Goal: Information Seeking & Learning: Learn about a topic

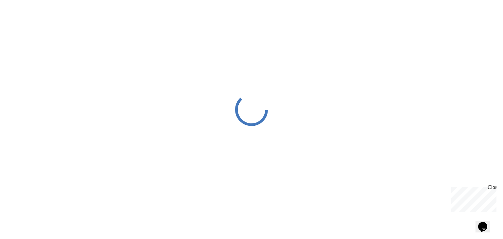
click at [311, 61] on div at bounding box center [251, 109] width 503 height 219
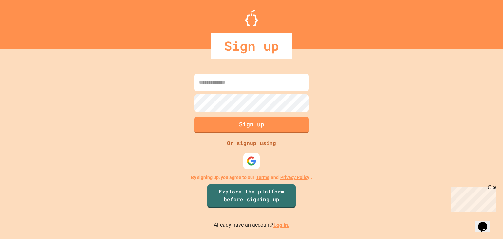
click at [287, 80] on input at bounding box center [251, 83] width 115 height 18
click at [285, 226] on link "Log in." at bounding box center [281, 225] width 16 height 6
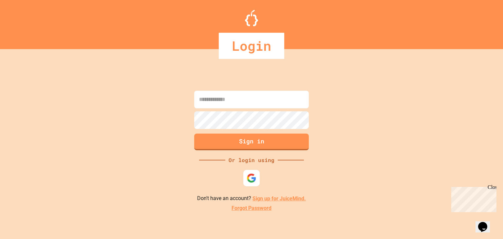
click at [270, 106] on input at bounding box center [251, 100] width 115 height 18
type input "**********"
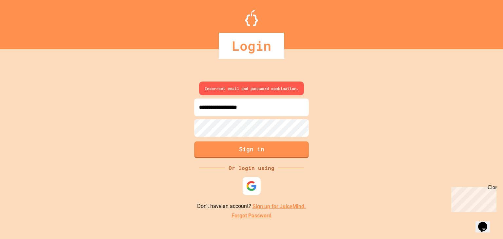
click at [250, 179] on div at bounding box center [251, 186] width 18 height 18
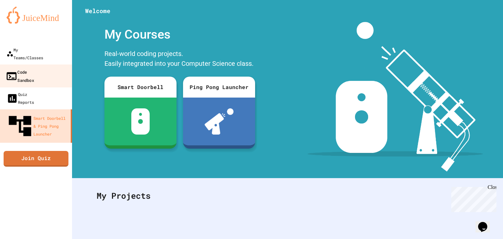
click at [46, 65] on link "Code Sandbox" at bounding box center [36, 75] width 74 height 23
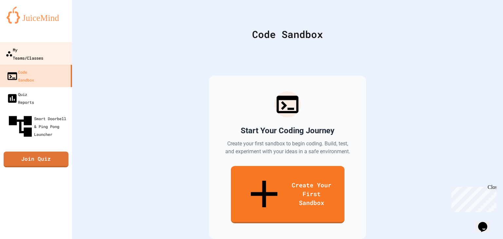
click at [30, 50] on div "My Teams/Classes" at bounding box center [25, 53] width 38 height 16
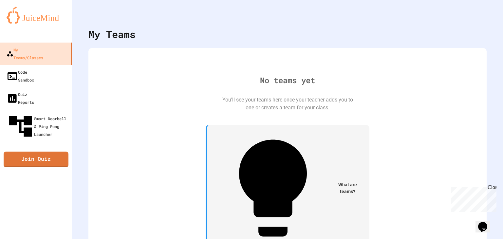
click at [56, 22] on img at bounding box center [36, 15] width 59 height 17
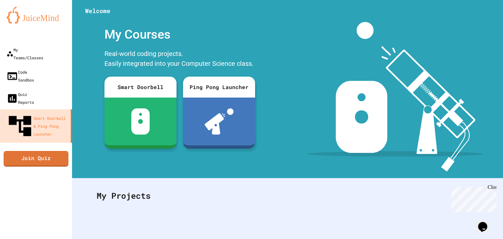
click at [168, 169] on div "My Courses Real-world coding projects. Easily integrated into your Computer Sci…" at bounding box center [179, 97] width 215 height 150
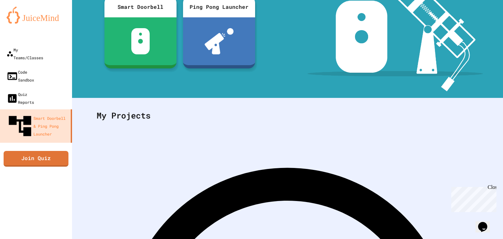
scroll to position [89, 0]
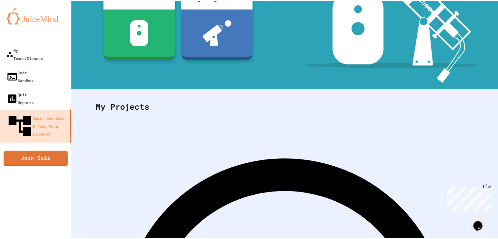
scroll to position [64, 0]
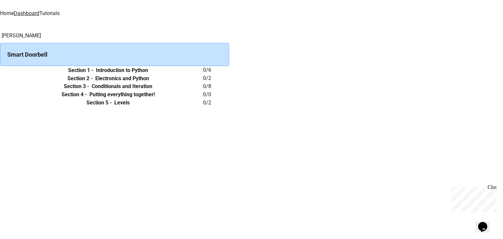
click at [203, 74] on th "Section 1 - Introduction to Python" at bounding box center [108, 70] width 190 height 8
click at [93, 74] on h6 "Section 1 -" at bounding box center [80, 70] width 25 height 8
click at [0, 70] on icon "expand row" at bounding box center [0, 70] width 0 height 0
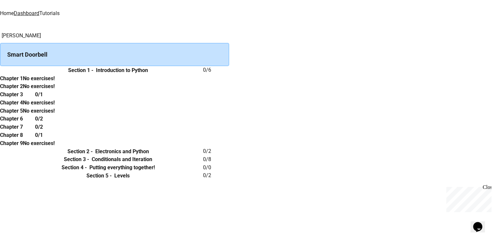
click at [23, 98] on h6 "Chapter 3" at bounding box center [11, 95] width 23 height 8
click at [6, 75] on icon "expand row" at bounding box center [4, 74] width 4 height 2
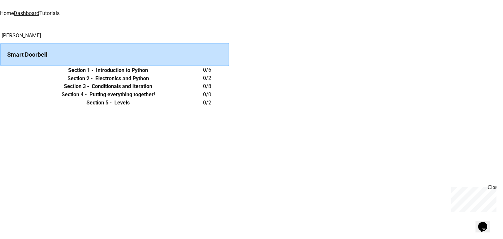
click at [141, 50] on div "Smart Doorbell" at bounding box center [114, 54] width 229 height 23
click at [93, 74] on h6 "Section 1 -" at bounding box center [80, 70] width 25 height 8
click at [0, 70] on icon "expand row" at bounding box center [0, 70] width 0 height 0
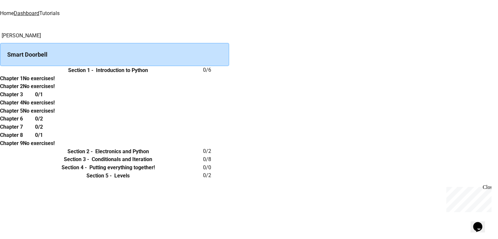
click at [55, 82] on h6 "No exercises!" at bounding box center [39, 79] width 32 height 8
click at [23, 82] on h6 "Chapter 1" at bounding box center [11, 79] width 23 height 8
click at [150, 106] on div "Chapter 1 No exercises! Chapter 2 No exercises! Chapter 3 0/1 Chapter 4 No exer…" at bounding box center [114, 110] width 229 height 73
click at [0, 70] on button "expand row" at bounding box center [0, 70] width 0 height 0
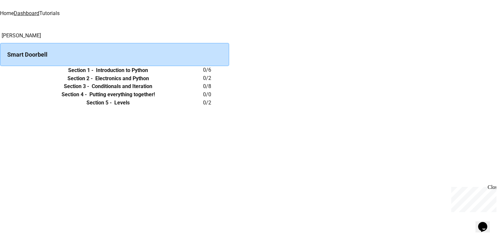
click at [160, 45] on div "Smart Doorbell" at bounding box center [114, 54] width 229 height 23
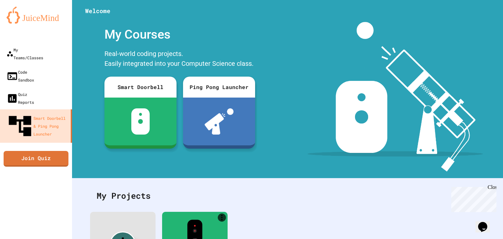
drag, startPoint x: 312, startPoint y: 199, endPoint x: 332, endPoint y: 171, distance: 34.3
click at [312, 199] on div "My Projects" at bounding box center [287, 196] width 395 height 26
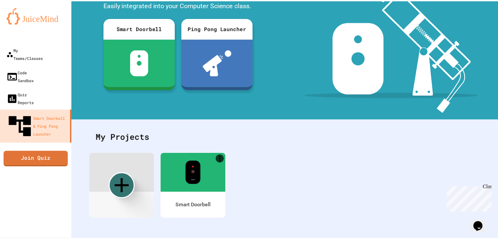
scroll to position [64, 0]
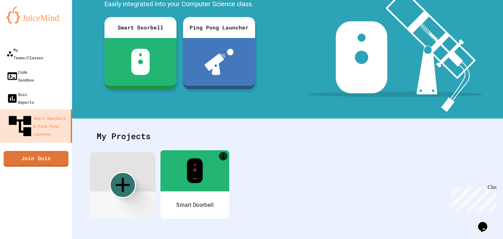
click at [199, 204] on div "Smart Doorbell" at bounding box center [194, 204] width 69 height 27
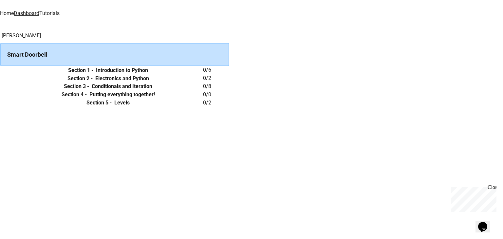
click at [203, 74] on th "Section 1 - Introduction to Python" at bounding box center [108, 70] width 190 height 8
click at [157, 74] on th "Section 1 - Introduction to Python" at bounding box center [108, 70] width 190 height 8
click at [93, 74] on h6 "Section 1 -" at bounding box center [80, 70] width 25 height 8
click at [0, 70] on icon "expand row" at bounding box center [0, 70] width 0 height 0
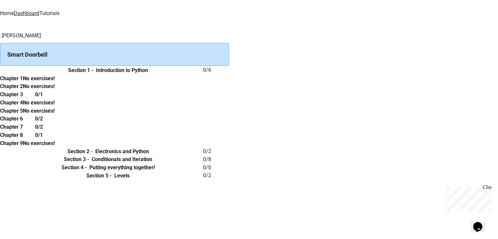
click at [23, 82] on h6 "Chapter 1" at bounding box center [11, 79] width 23 height 8
click at [55, 82] on h6 "No exercises!" at bounding box center [39, 79] width 32 height 8
click at [229, 113] on div "Chapter 1 No exercises! Chapter 2 No exercises! Chapter 3 0/1 Chapter 4 No exer…" at bounding box center [114, 110] width 229 height 73
click at [14, 10] on link "Home" at bounding box center [7, 13] width 14 height 6
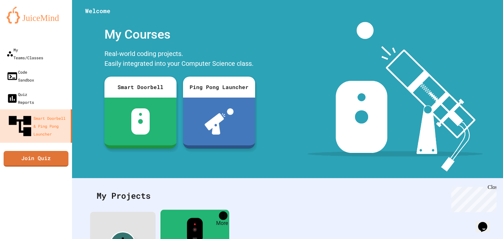
click at [223, 215] on icon "More" at bounding box center [222, 215] width 1 height 6
click at [250, 239] on div at bounding box center [251, 239] width 503 height 0
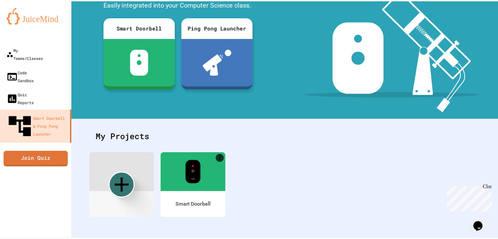
scroll to position [64, 0]
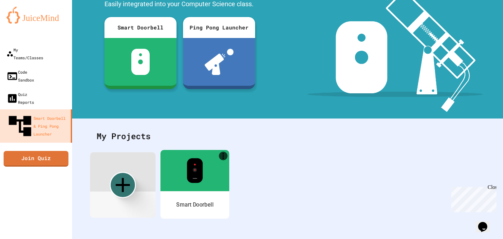
click at [188, 207] on div "Smart Doorbell" at bounding box center [194, 204] width 69 height 27
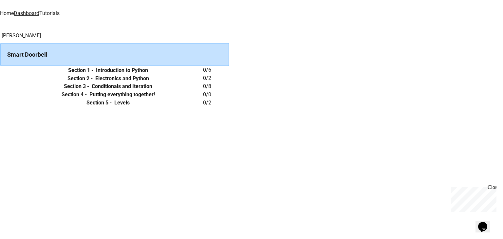
click at [491, 187] on div "Close" at bounding box center [491, 188] width 8 height 8
click at [451, 107] on div "[PERSON_NAME] Smart Doorbell Section 1 - Introduction to Python 0 / 6 Section 2…" at bounding box center [251, 69] width 503 height 75
click at [486, 107] on div "[PERSON_NAME] Smart Doorbell Section 1 - Introduction to Python 0 / 6 Section 2…" at bounding box center [251, 69] width 503 height 75
click at [229, 59] on div "Smart Doorbell" at bounding box center [114, 54] width 229 height 23
click at [203, 74] on th "Section 1 - Introduction to Python" at bounding box center [108, 70] width 190 height 8
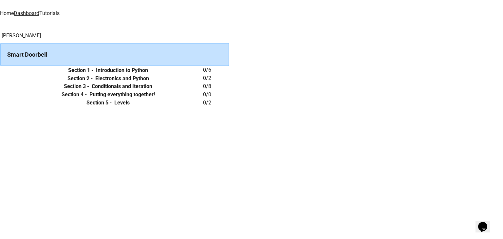
click at [229, 74] on h6 "0 / 6" at bounding box center [216, 70] width 26 height 8
click at [229, 74] on td "0 / 6" at bounding box center [216, 70] width 26 height 8
click at [0, 70] on icon "expand row" at bounding box center [0, 70] width 0 height 0
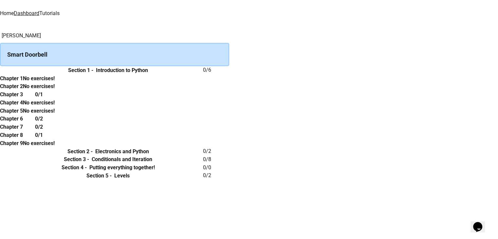
click at [23, 82] on th "Chapter 1" at bounding box center [11, 78] width 23 height 8
click at [23, 98] on th "Chapter 3" at bounding box center [11, 94] width 23 height 8
click at [55, 113] on tbody "Chapter 1 No exercises! Chapter 2 No exercises! Chapter 3 0/1 Chapter 4 No exer…" at bounding box center [27, 110] width 55 height 73
click at [23, 82] on h6 "Chapter 1" at bounding box center [11, 79] width 23 height 8
click at [55, 82] on th "No exercises!" at bounding box center [39, 78] width 32 height 8
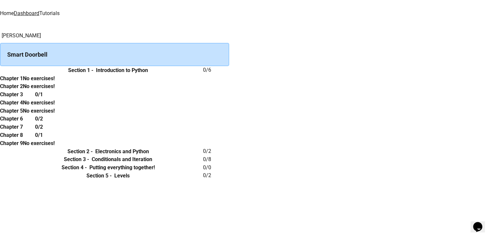
click at [55, 82] on div "No exercises!" at bounding box center [39, 78] width 32 height 8
click at [23, 82] on th "Chapter 1" at bounding box center [11, 78] width 23 height 8
click at [148, 74] on h6 "Introduction to Python" at bounding box center [122, 70] width 52 height 8
click at [198, 53] on div "Smart Doorbell" at bounding box center [114, 54] width 229 height 23
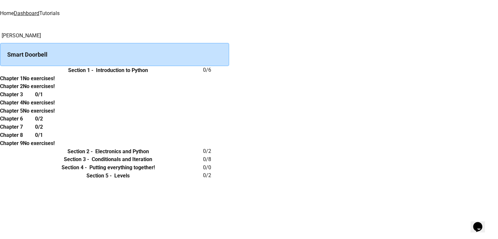
click at [60, 10] on link "Tutorials" at bounding box center [49, 13] width 20 height 6
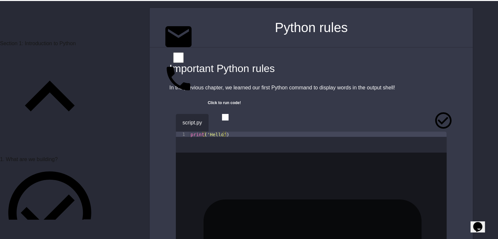
scroll to position [26, 0]
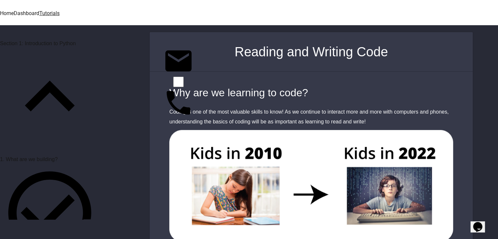
scroll to position [13, 0]
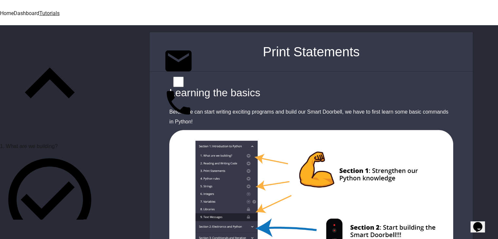
scroll to position [26, 0]
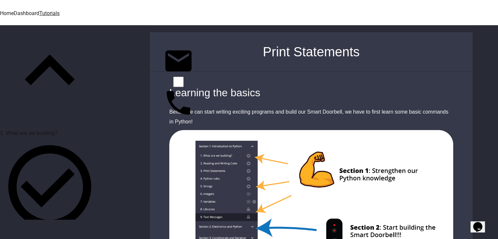
drag, startPoint x: 171, startPoint y: 84, endPoint x: 168, endPoint y: 74, distance: 10.1
click at [169, 85] on div "Learning the basics" at bounding box center [311, 93] width 284 height 16
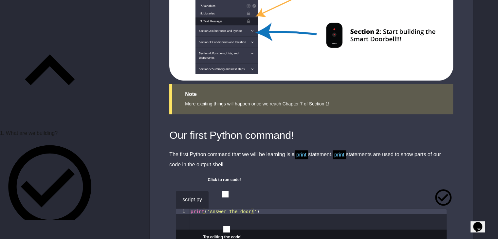
scroll to position [196, 0]
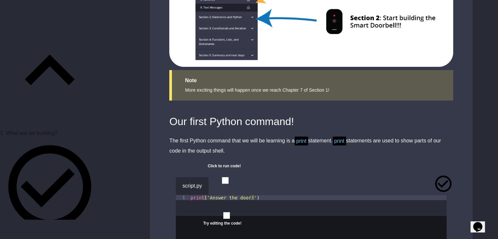
scroll to position [222, 0]
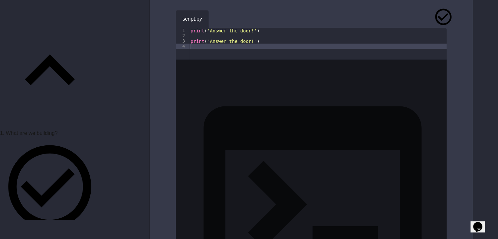
scroll to position [1031, 0]
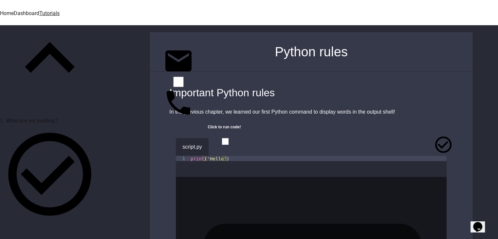
scroll to position [39, 0]
click at [283, 85] on div "Important Python rules" at bounding box center [311, 93] width 284 height 16
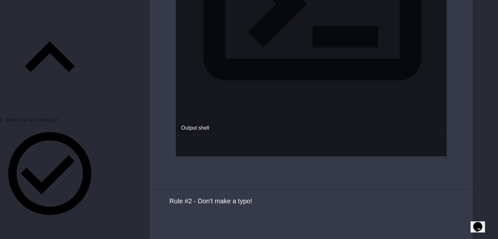
scroll to position [1152, 0]
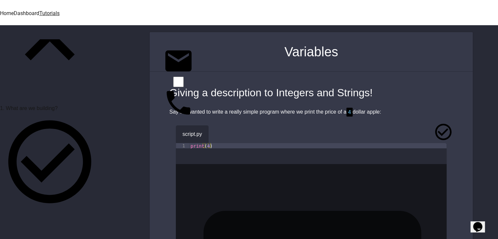
scroll to position [52, 0]
click at [252, 94] on div "Giving a description to Integers and Strings!" at bounding box center [311, 93] width 284 height 16
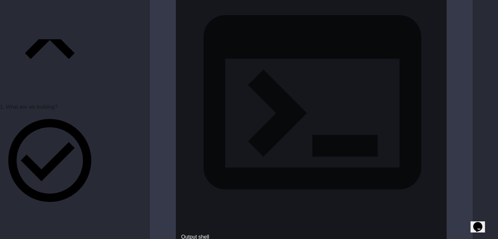
scroll to position [759, 0]
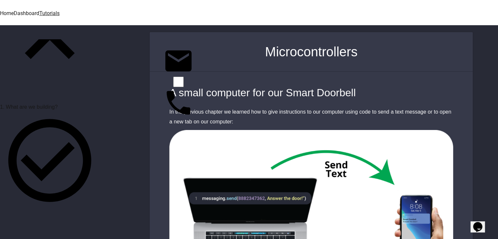
click at [176, 139] on img at bounding box center [311, 237] width 323 height 215
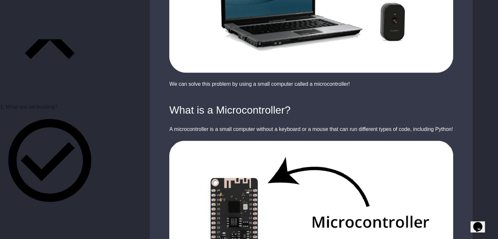
scroll to position [497, 0]
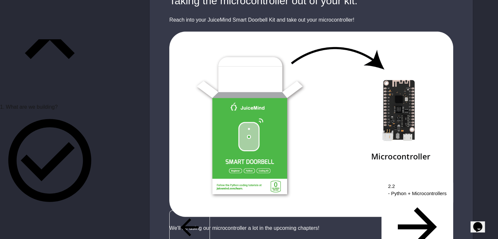
click at [190, 135] on img at bounding box center [311, 123] width 323 height 185
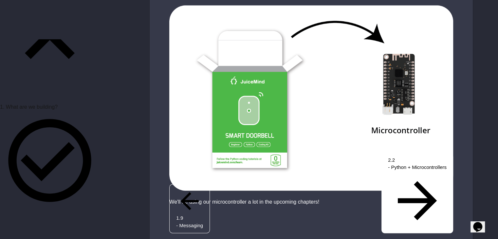
scroll to position [880, 0]
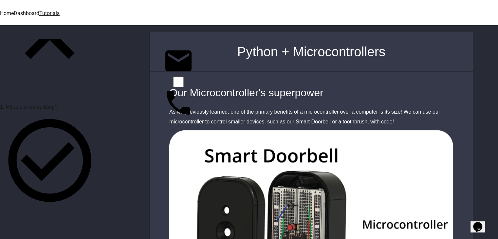
scroll to position [65, 0]
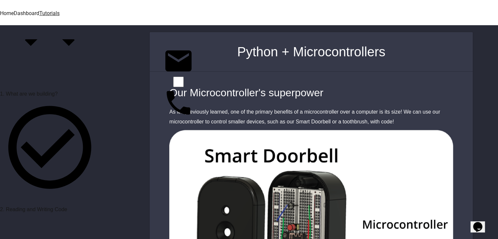
click at [238, 85] on div "Our Microcontroller's superpower" at bounding box center [311, 93] width 284 height 16
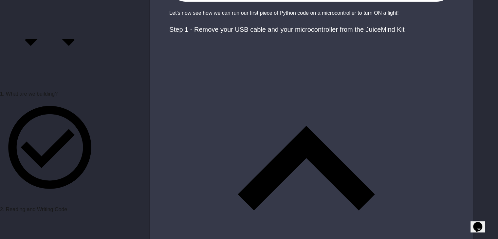
scroll to position [314, 0]
